Goal: Information Seeking & Learning: Find specific fact

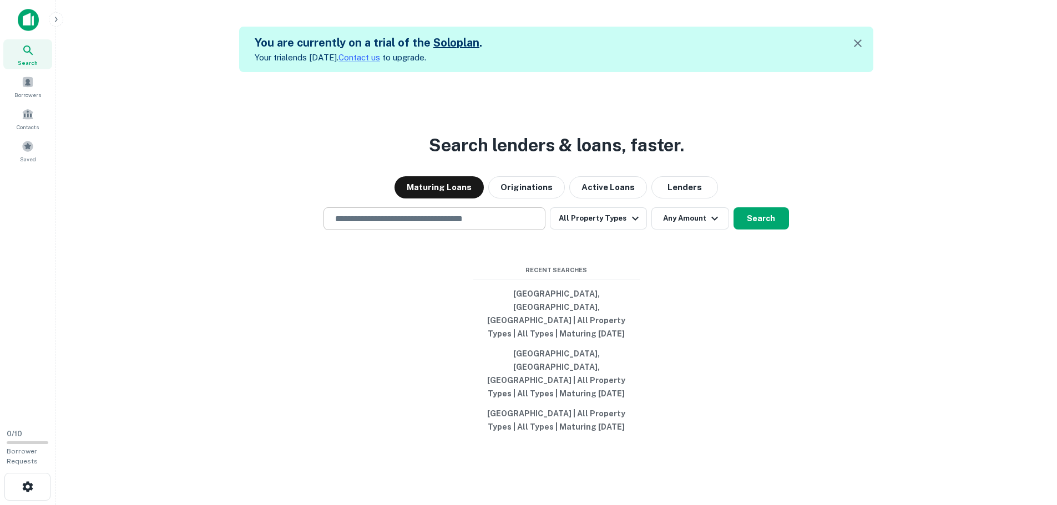
click at [425, 225] on input "text" at bounding box center [434, 218] width 212 height 13
type input "**********"
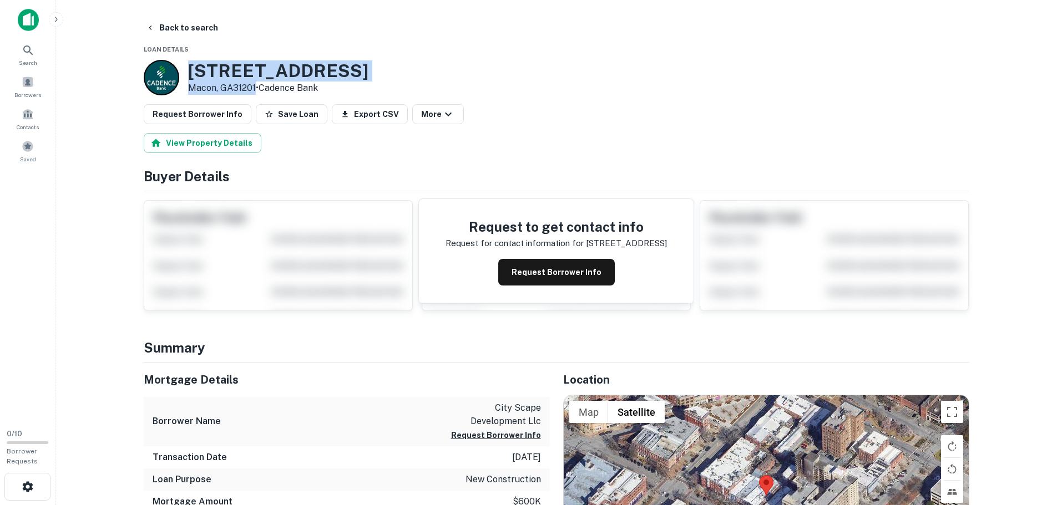
drag, startPoint x: 255, startPoint y: 87, endPoint x: 192, endPoint y: 71, distance: 64.6
click at [192, 71] on div "557 Cherry St Macon, GA31201 • Cadence Bank" at bounding box center [278, 77] width 180 height 34
copy div "557 Cherry St Macon, GA31201"
click at [26, 47] on icon at bounding box center [27, 49] width 9 height 9
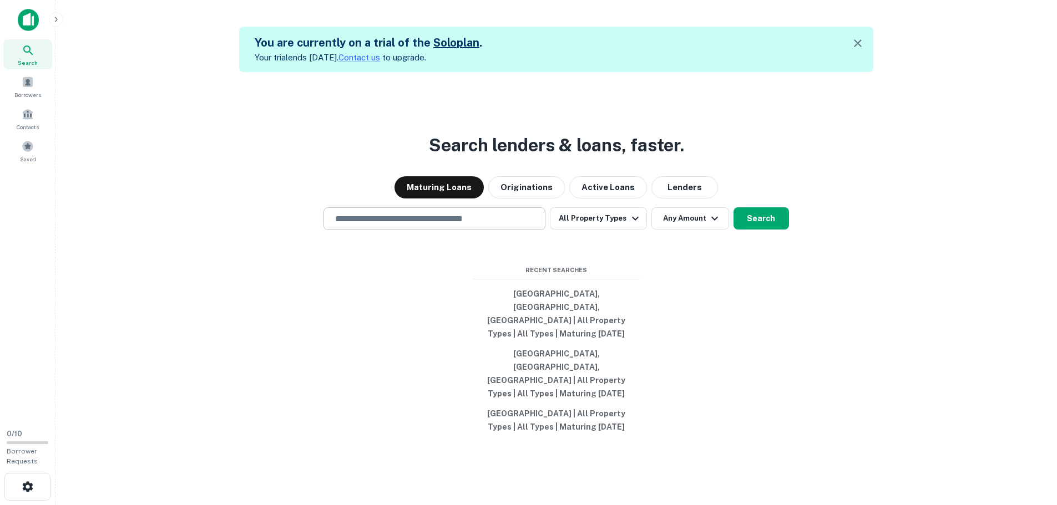
click at [379, 225] on input "text" at bounding box center [434, 218] width 212 height 13
type input "**********"
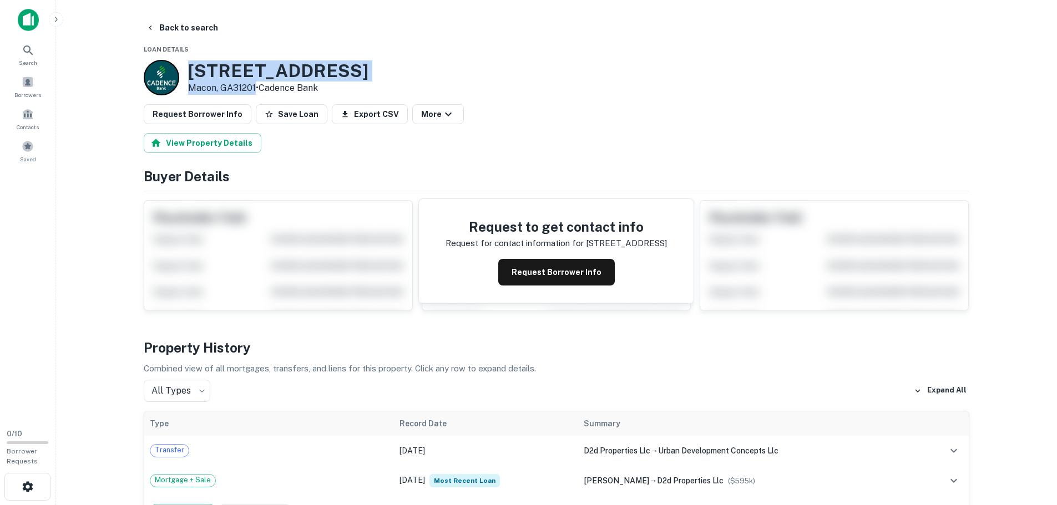
drag, startPoint x: 255, startPoint y: 86, endPoint x: 192, endPoint y: 71, distance: 65.0
click at [192, 71] on div "[STREET_ADDRESS] • Cadence Bank" at bounding box center [278, 77] width 180 height 34
copy div "415 Cherry St Macon, GA31201"
drag, startPoint x: 307, startPoint y: 68, endPoint x: 190, endPoint y: 65, distance: 117.6
click at [190, 65] on h3 "415 Cherry St" at bounding box center [278, 70] width 180 height 21
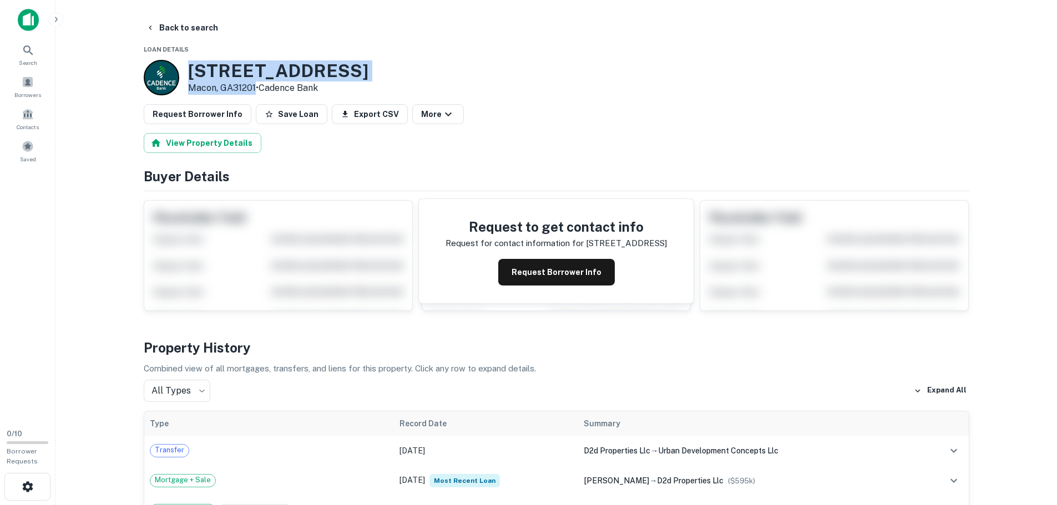
drag, startPoint x: 255, startPoint y: 87, endPoint x: 191, endPoint y: 69, distance: 66.9
click at [191, 69] on div "415 Cherry St Macon, GA31201 • Cadence Bank" at bounding box center [278, 77] width 180 height 34
copy div "415 Cherry St Macon, GA31201"
click at [26, 49] on icon at bounding box center [28, 50] width 13 height 13
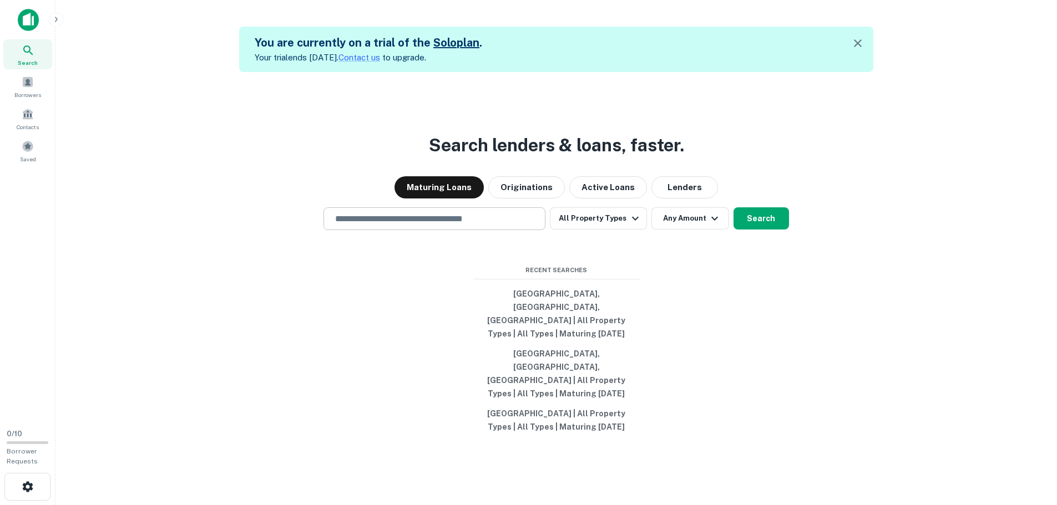
click at [357, 225] on input "text" at bounding box center [434, 218] width 212 height 13
type input "**********"
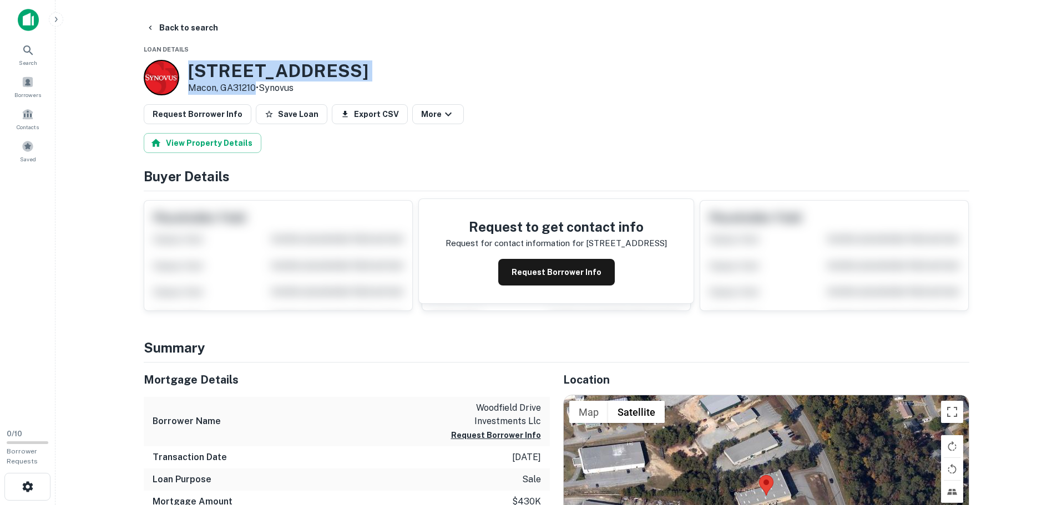
drag, startPoint x: 254, startPoint y: 88, endPoint x: 190, endPoint y: 68, distance: 67.4
click at [190, 68] on div "[STREET_ADDRESS][PERSON_NAME] • Synovus" at bounding box center [278, 77] width 180 height 34
copy div "[STREET_ADDRESS][PERSON_NAME]"
click at [27, 56] on icon at bounding box center [28, 50] width 13 height 13
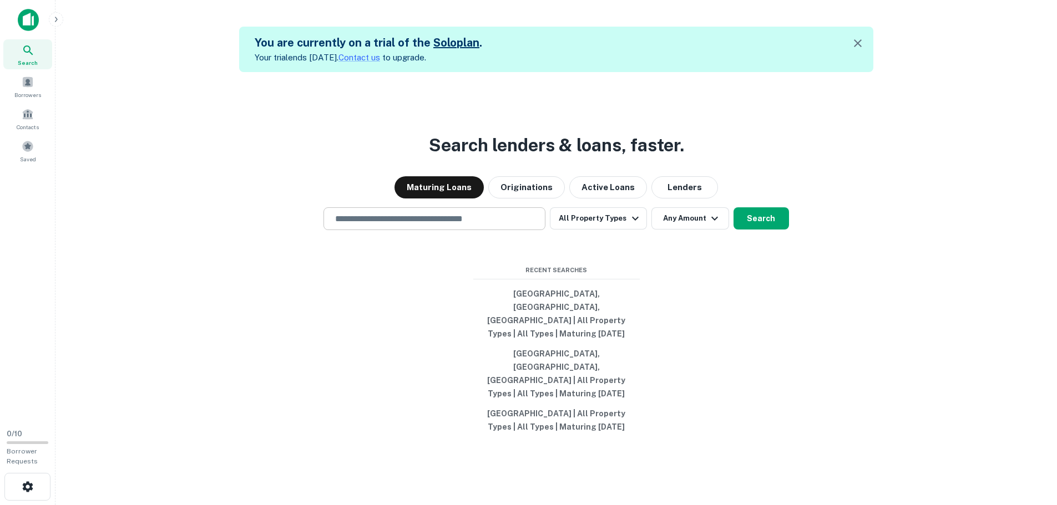
click at [359, 230] on div "​" at bounding box center [434, 218] width 222 height 23
type input "**********"
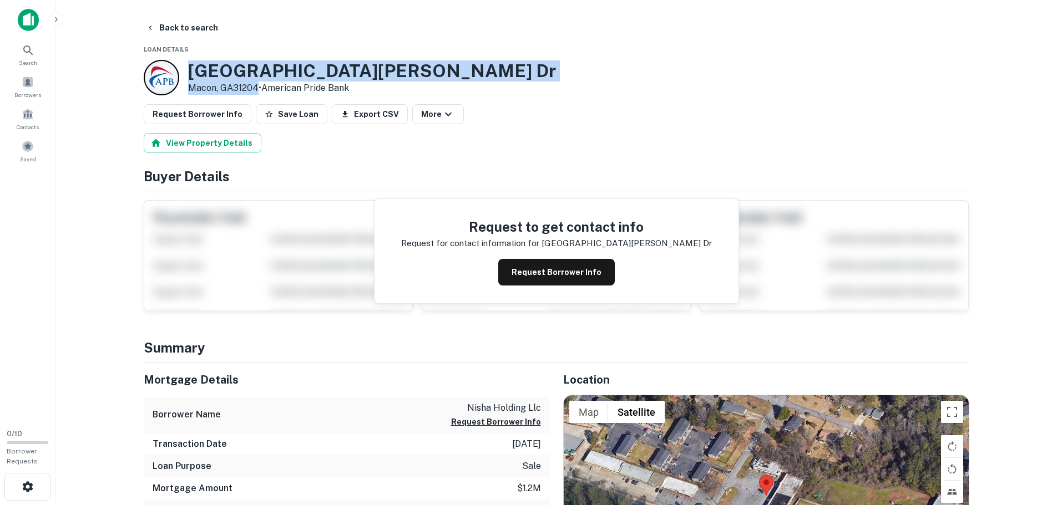
drag, startPoint x: 255, startPoint y: 90, endPoint x: 191, endPoint y: 68, distance: 67.9
click at [191, 68] on div "3743 Mercer University Dr Macon, GA31204 • American Pride Bank" at bounding box center [372, 77] width 368 height 34
copy div "3743 Mercer University Dr Macon, GA31204"
click at [28, 52] on icon at bounding box center [27, 49] width 9 height 9
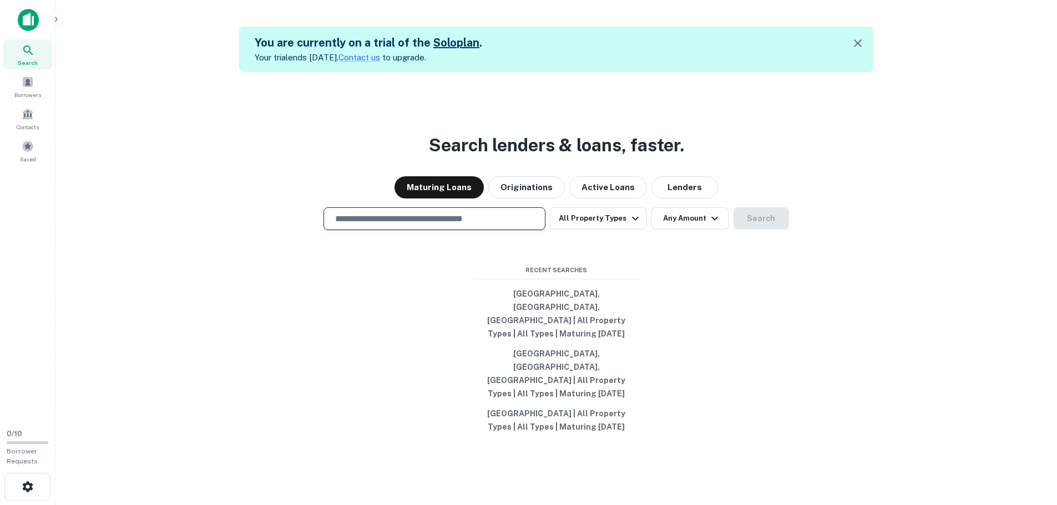
drag, startPoint x: 0, startPoint y: 0, endPoint x: 367, endPoint y: 241, distance: 438.5
click at [367, 225] on input "text" at bounding box center [434, 218] width 212 height 13
paste input "**********"
type input "**********"
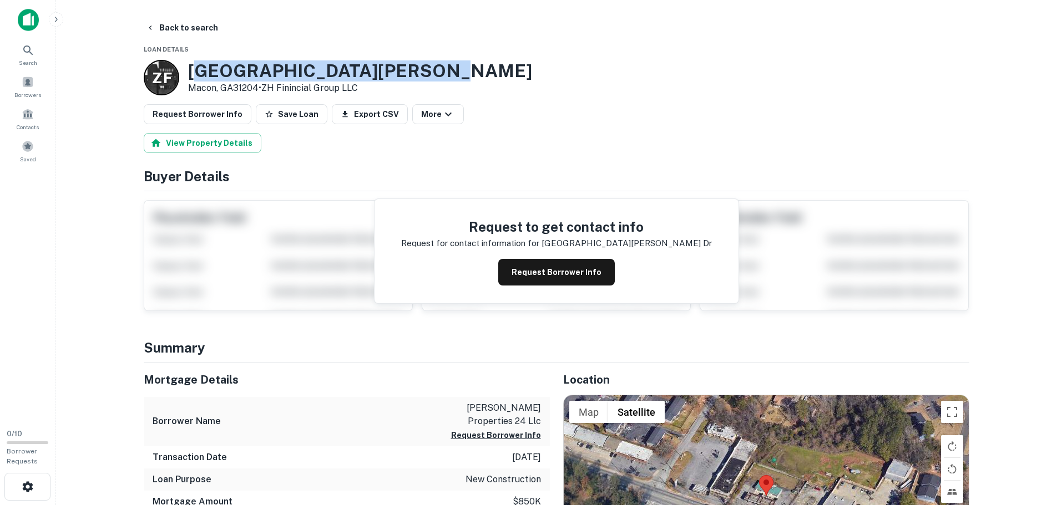
drag, startPoint x: 411, startPoint y: 73, endPoint x: 202, endPoint y: 71, distance: 209.1
click at [202, 71] on h3 "3737 Mercer University Dr" at bounding box center [360, 70] width 344 height 21
drag, startPoint x: 257, startPoint y: 88, endPoint x: 186, endPoint y: 66, distance: 74.4
click at [186, 66] on div "Z F 3737 Mercer University Dr Macon, GA31204 • ZH Finincial Group LLC" at bounding box center [338, 77] width 388 height 35
copy div "3737 Mercer University Dr Macon, GA31204"
